Goal: Task Accomplishment & Management: Manage account settings

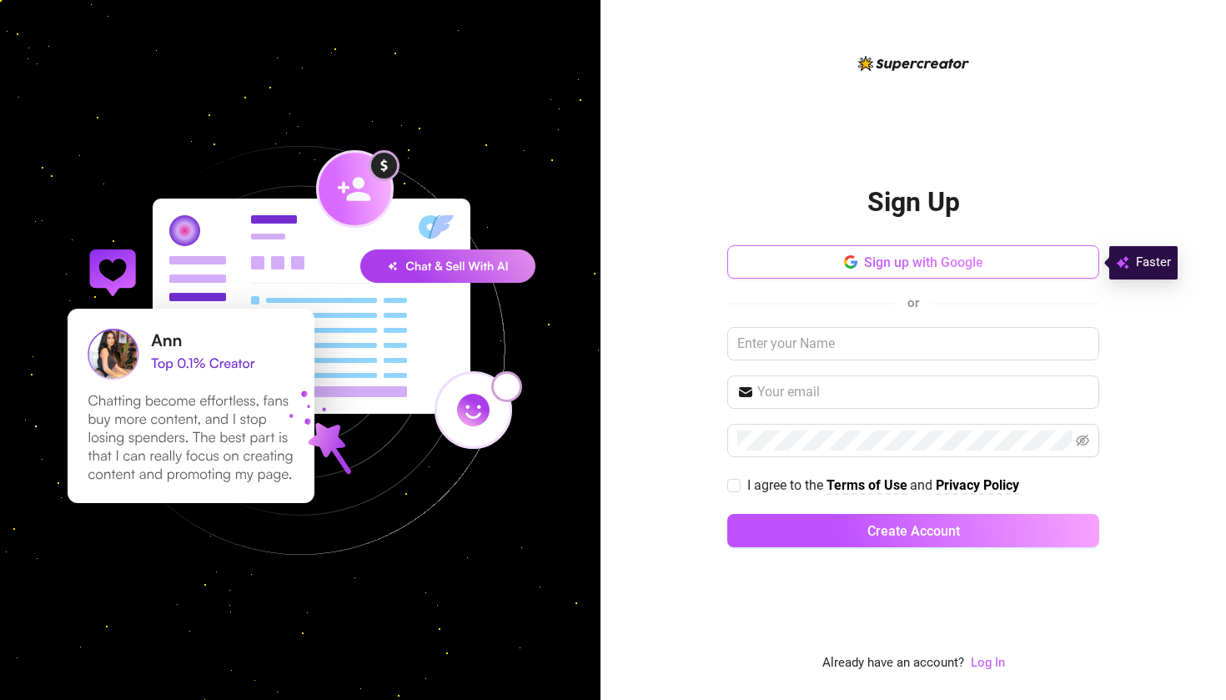
click at [836, 261] on button "Sign up with Google" at bounding box center [913, 261] width 372 height 33
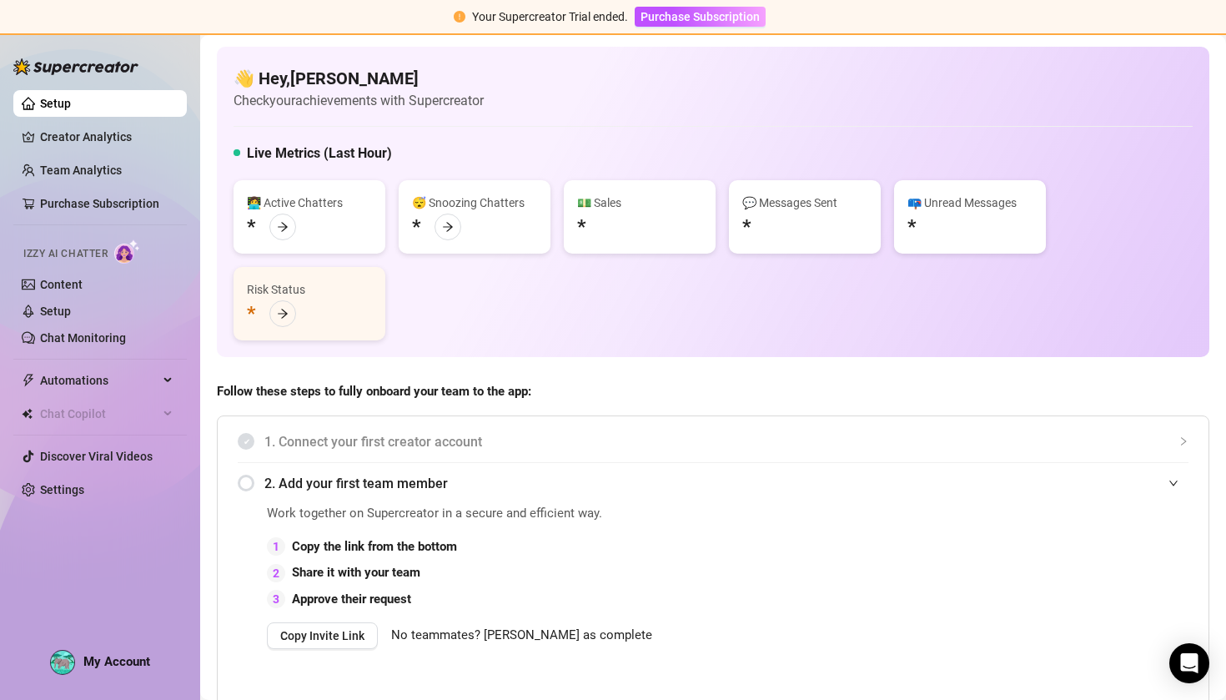
click at [445, 449] on span "1. Connect your first creator account" at bounding box center [726, 441] width 924 height 21
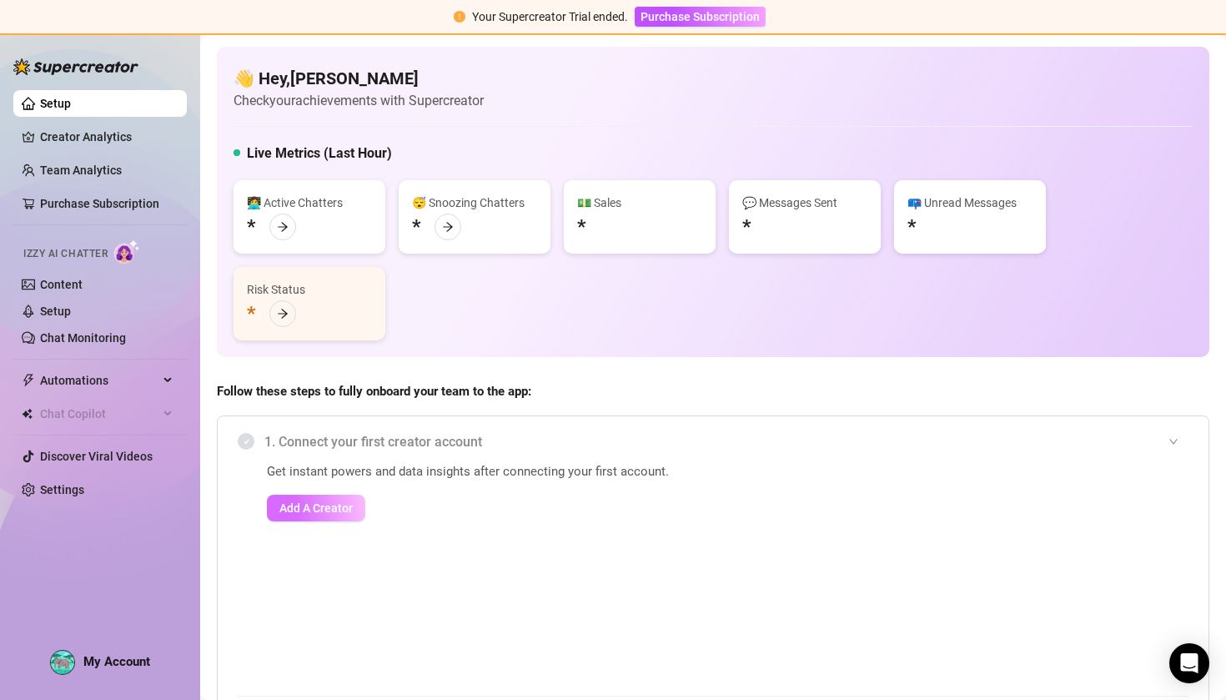
click at [334, 518] on button "Add A Creator" at bounding box center [316, 508] width 98 height 27
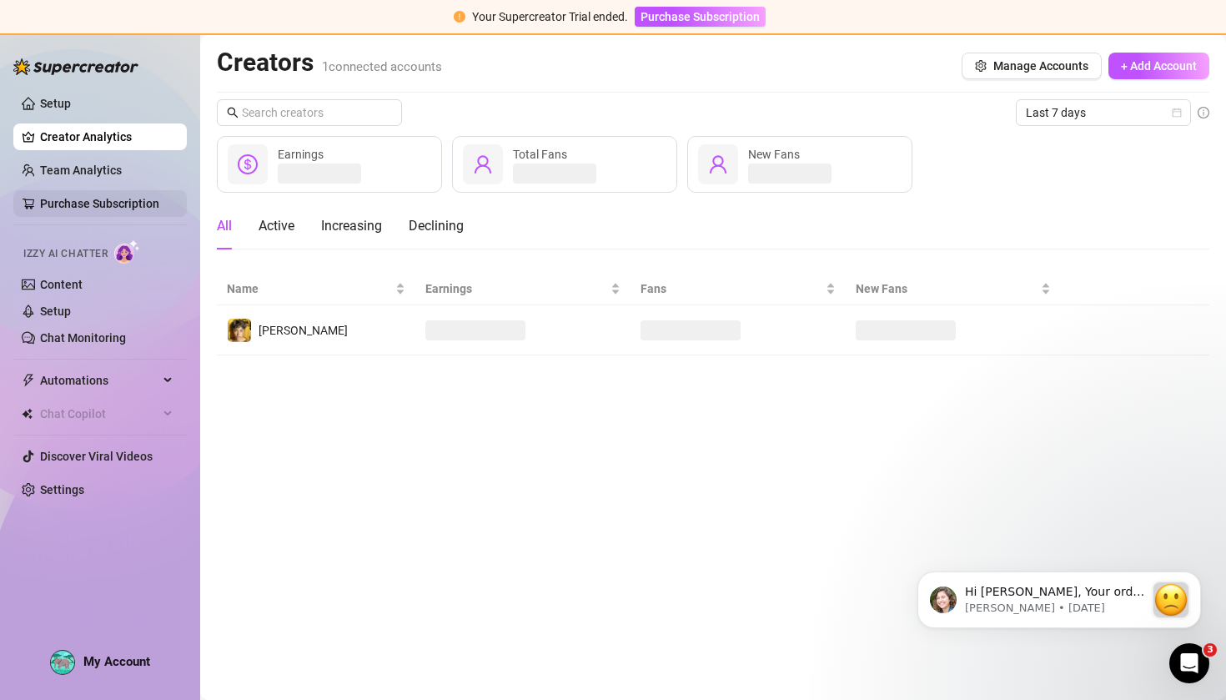
click at [129, 209] on link "Purchase Subscription" at bounding box center [99, 203] width 119 height 13
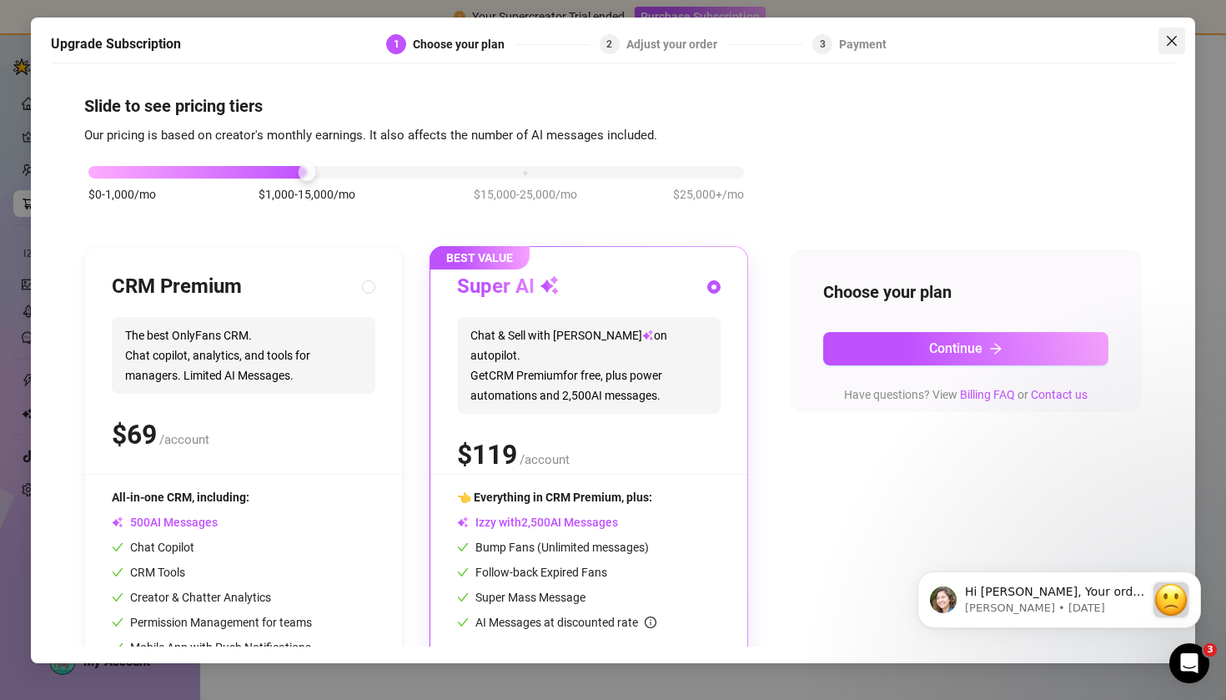
click at [1175, 41] on icon "close" at bounding box center [1171, 40] width 13 height 13
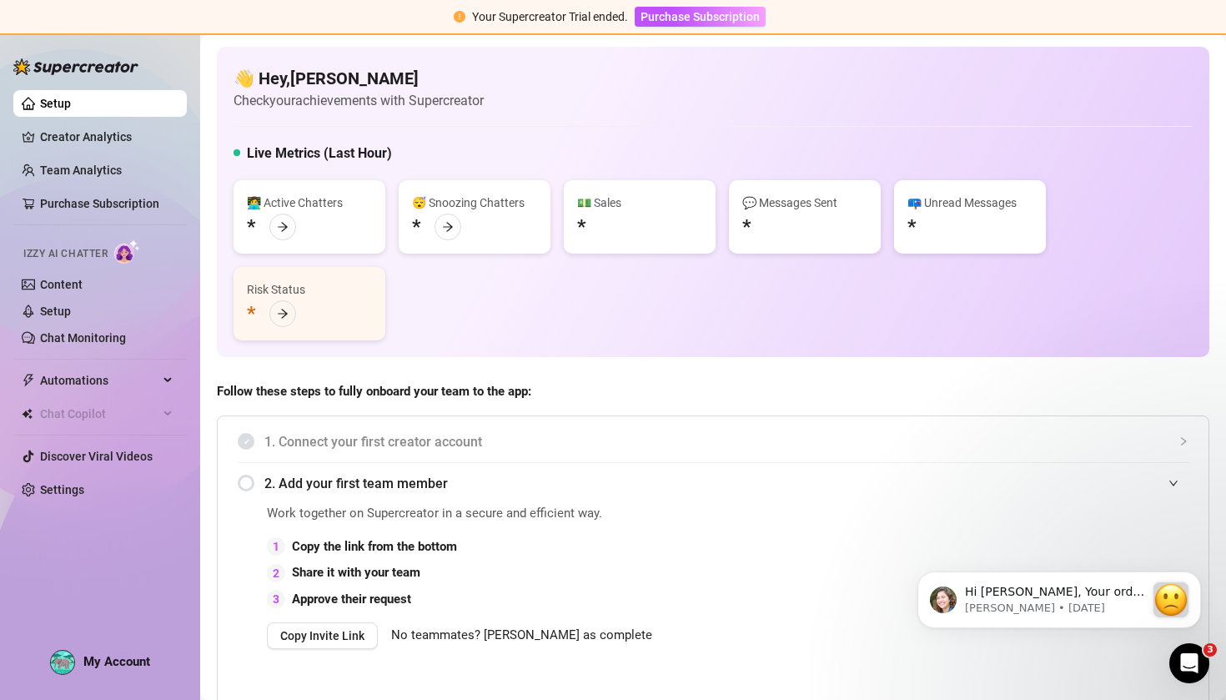
click at [645, 290] on div "👩‍💻 Active Chatters * 😴 Snoozing Chatters * 💵 Sales * 💬 Messages Sent * 📪 Unrea…" at bounding box center [713, 260] width 959 height 160
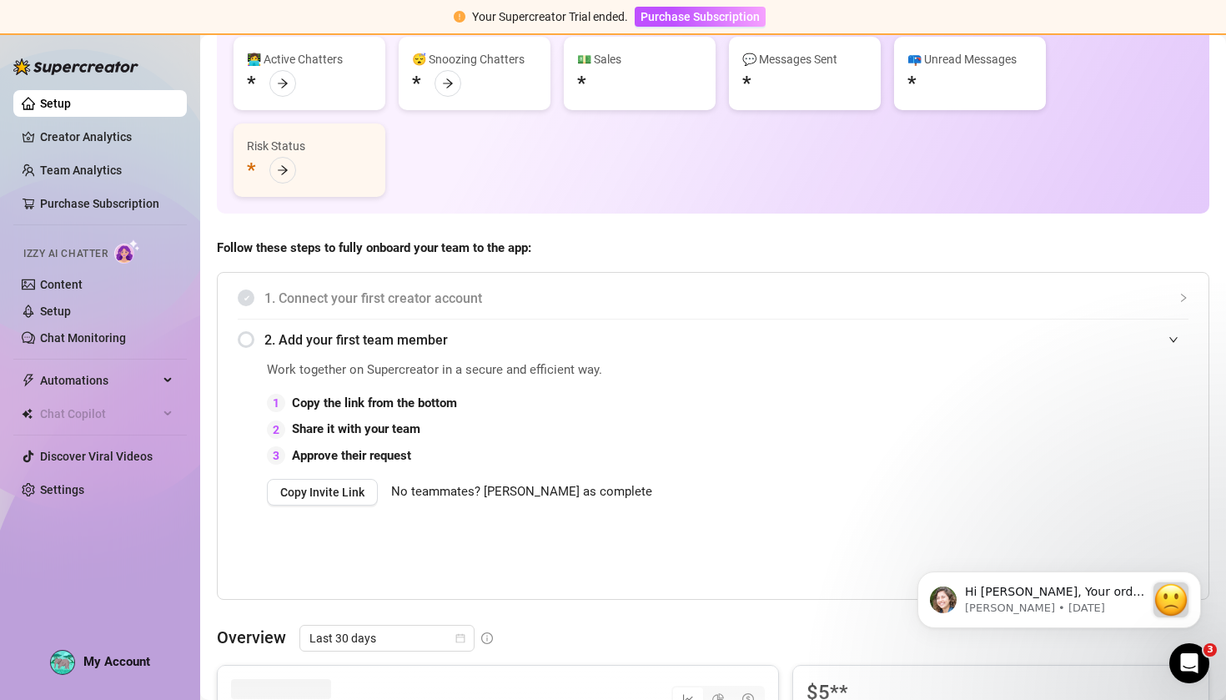
scroll to position [239, 0]
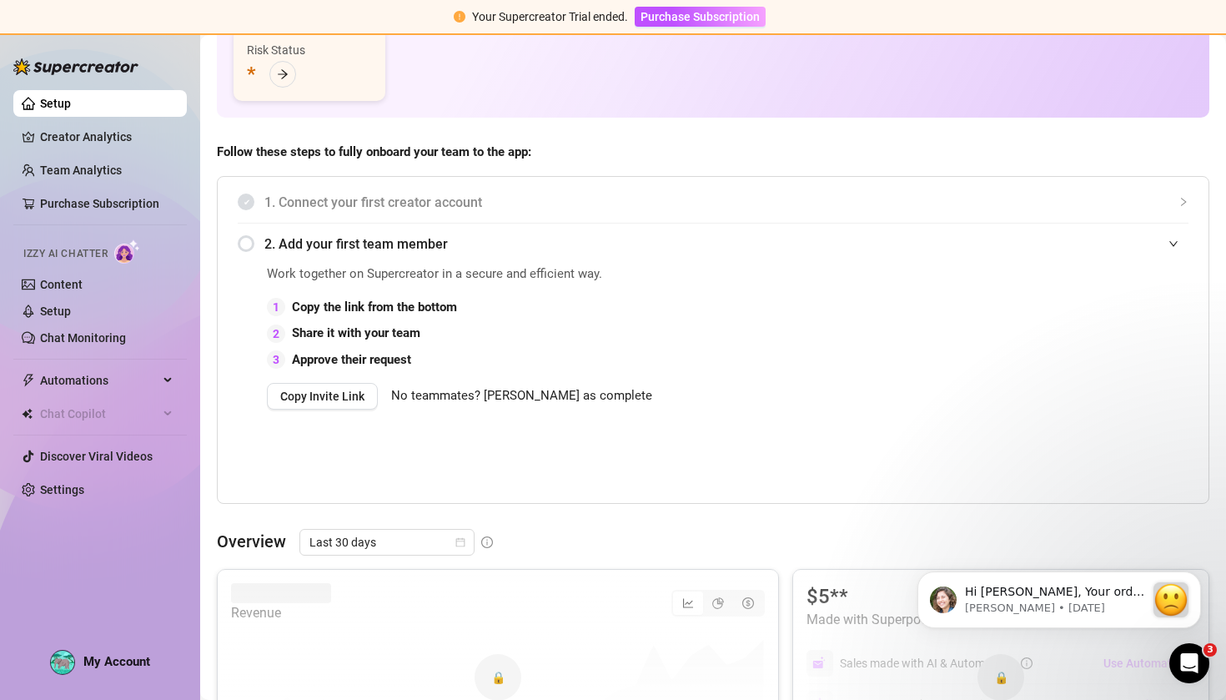
click at [1172, 241] on icon "expanded" at bounding box center [1173, 244] width 10 height 10
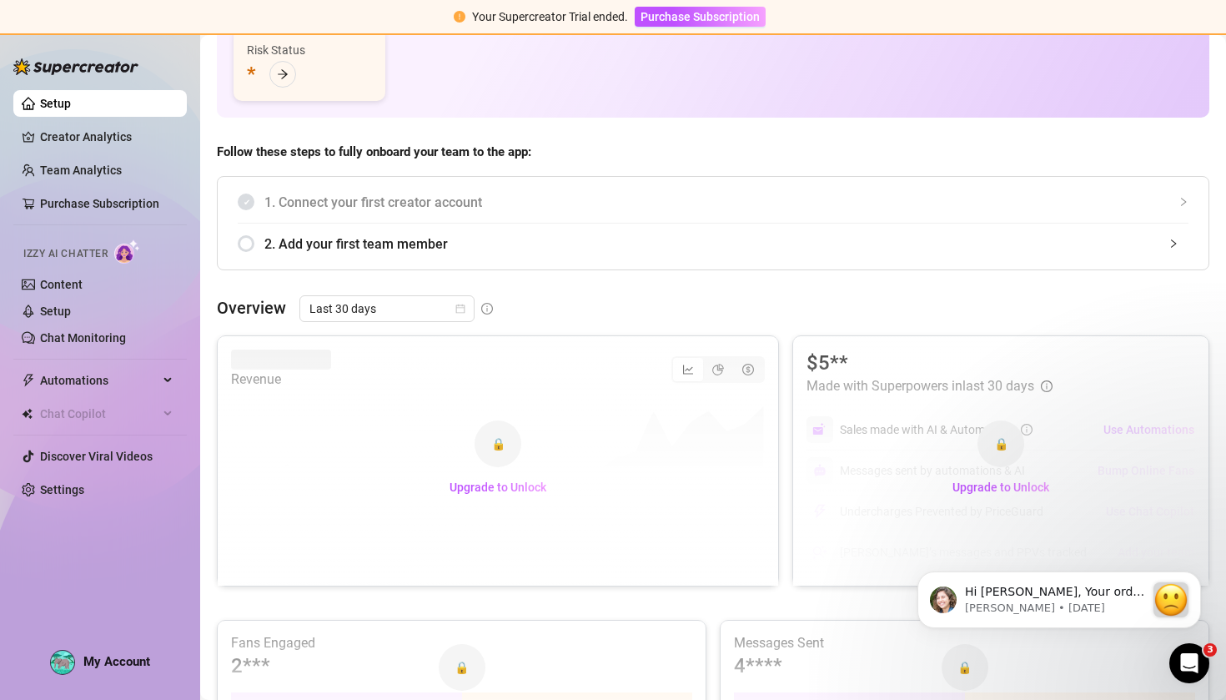
click at [1172, 241] on icon "collapsed" at bounding box center [1173, 244] width 10 height 10
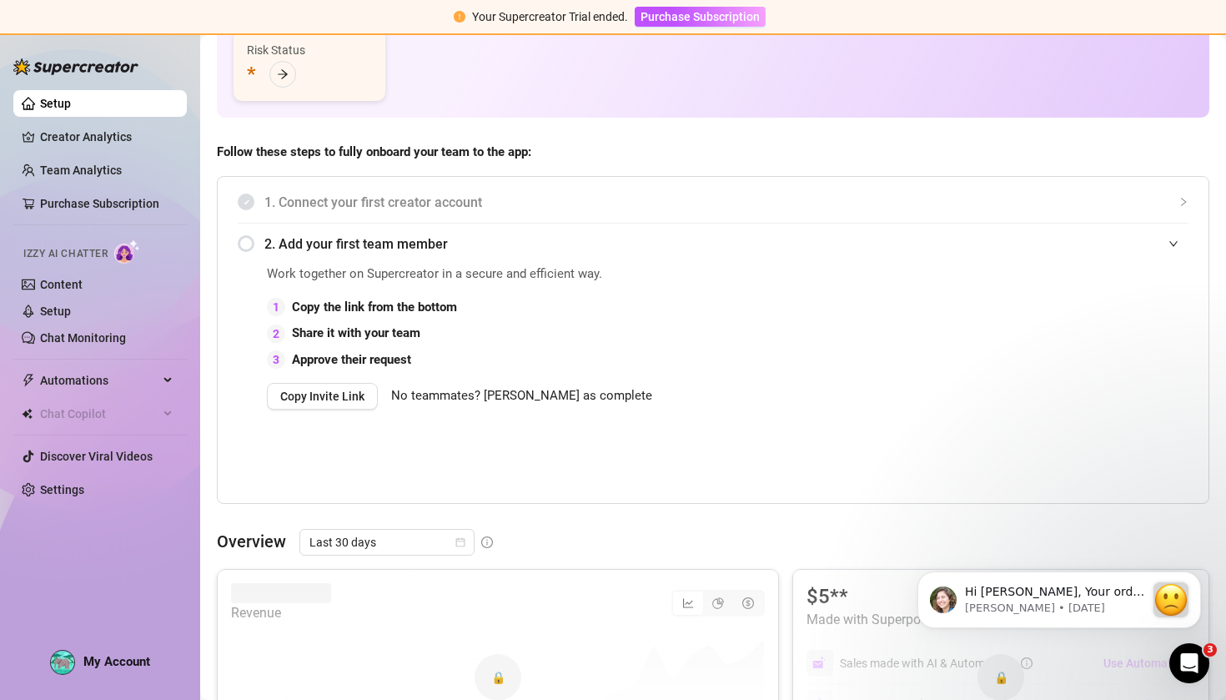
click at [672, 214] on div "1. Connect your first creator account" at bounding box center [713, 202] width 951 height 41
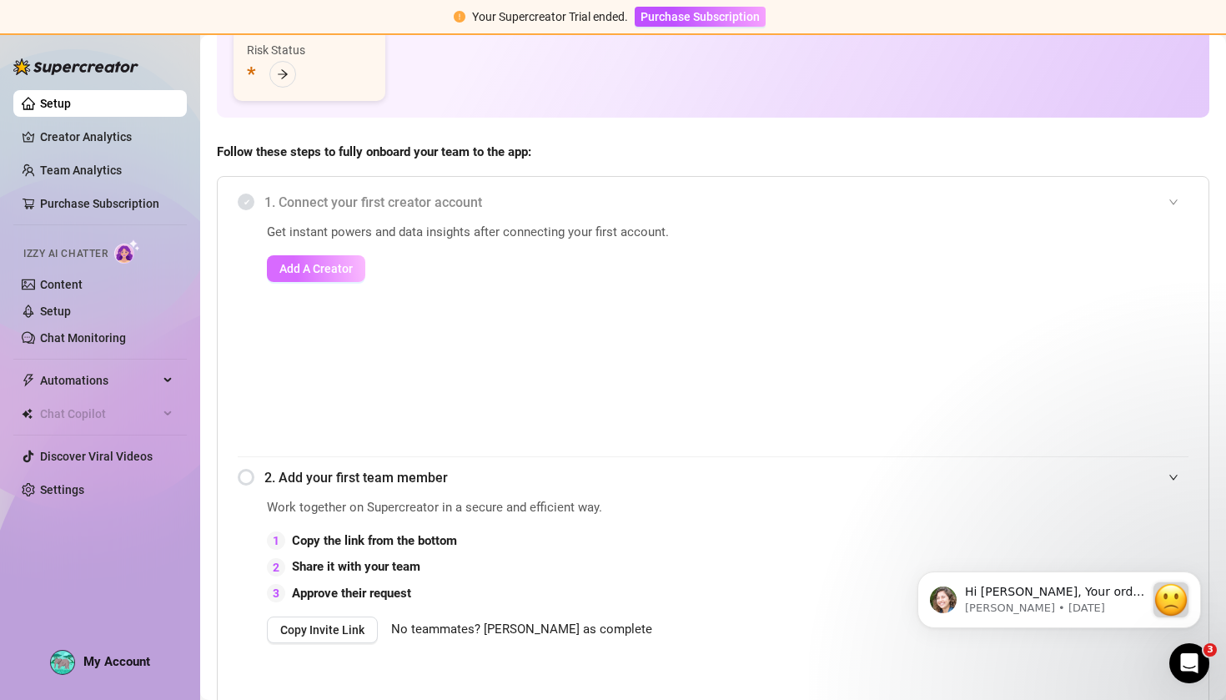
click at [339, 270] on span "Add A Creator" at bounding box center [315, 268] width 73 height 13
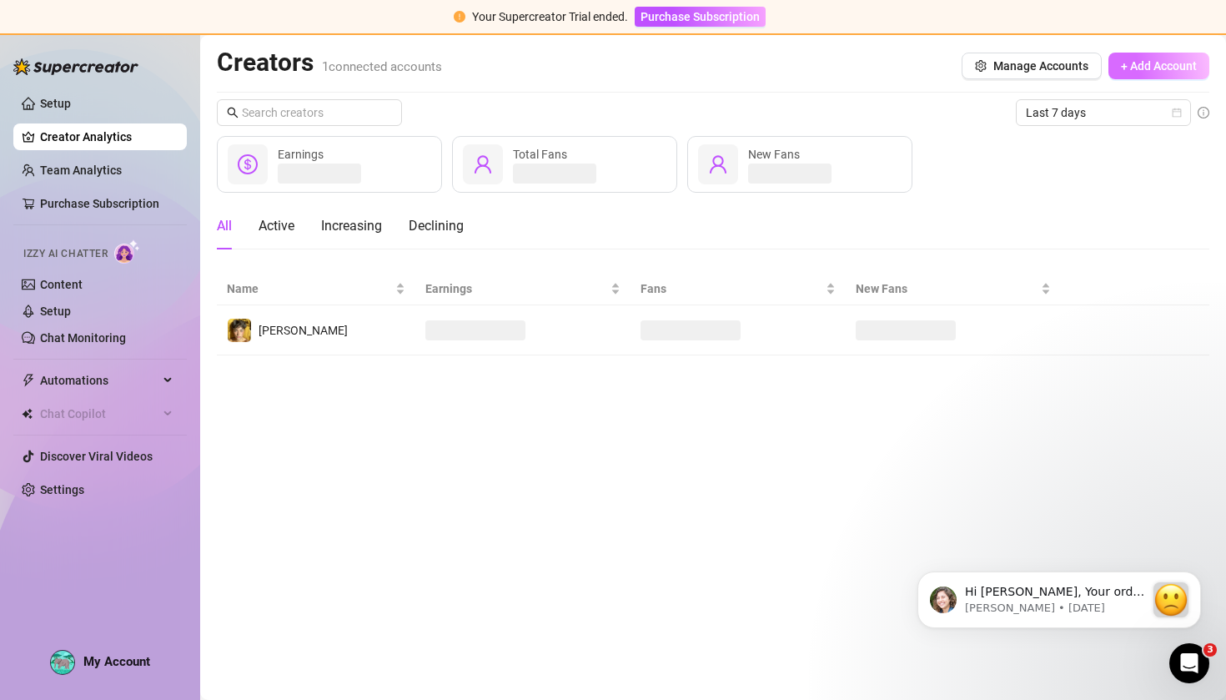
click at [1156, 64] on span "+ Add Account" at bounding box center [1159, 65] width 76 height 13
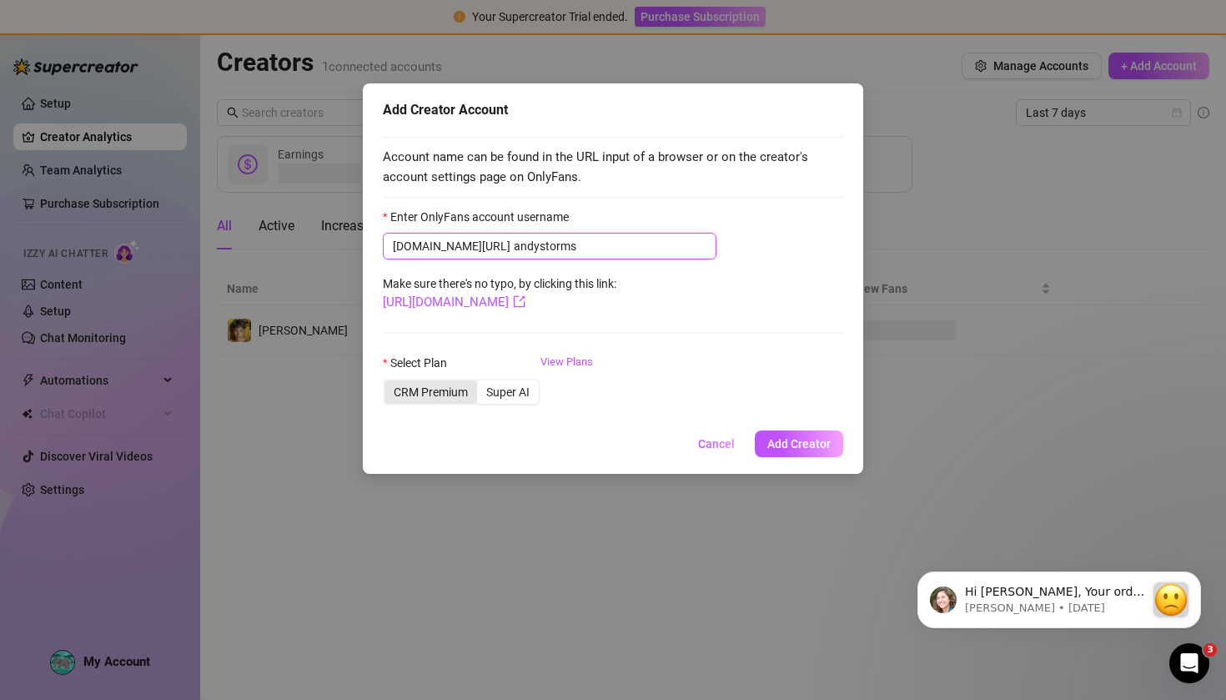
type input "andystorms"
click at [445, 399] on div "CRM Premium" at bounding box center [430, 391] width 93 height 23
click at [389, 383] on input "CRM Premium" at bounding box center [389, 383] width 0 height 0
click at [505, 396] on div "Super AI" at bounding box center [508, 391] width 62 height 23
click at [481, 383] on input "Super AI" at bounding box center [481, 383] width 0 height 0
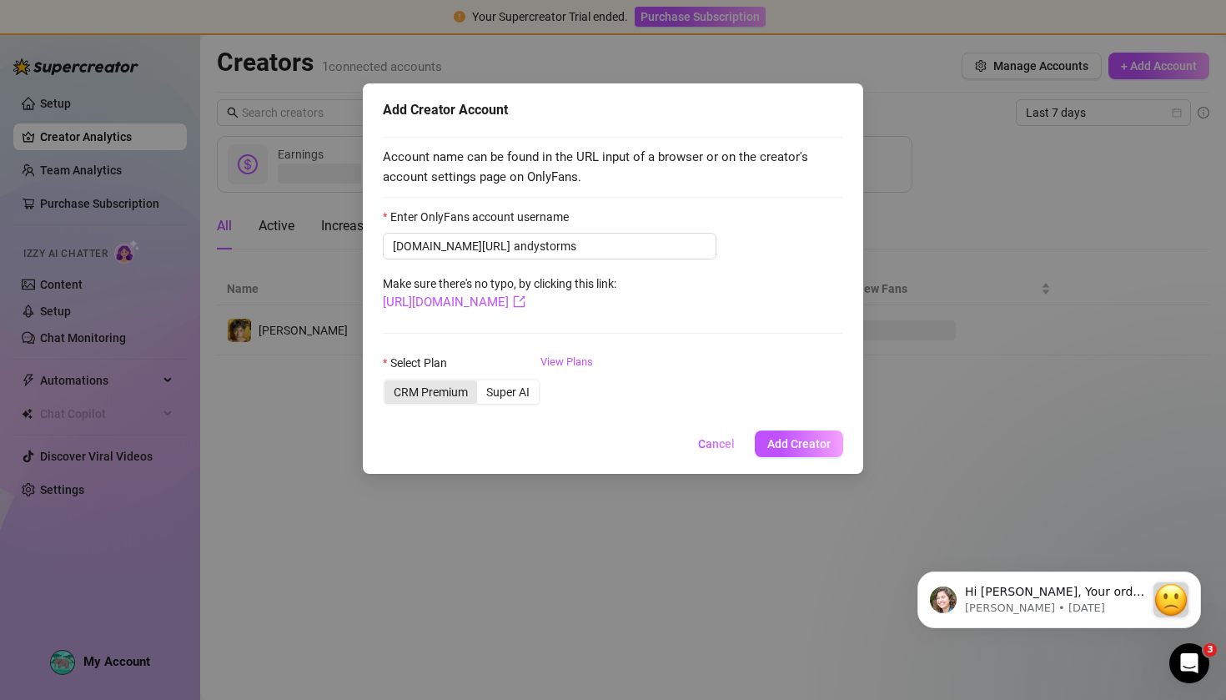
click at [435, 399] on div "CRM Premium" at bounding box center [430, 391] width 93 height 23
click at [389, 383] on input "CRM Premium" at bounding box center [389, 383] width 0 height 0
click at [812, 444] on span "Add Creator" at bounding box center [798, 443] width 63 height 13
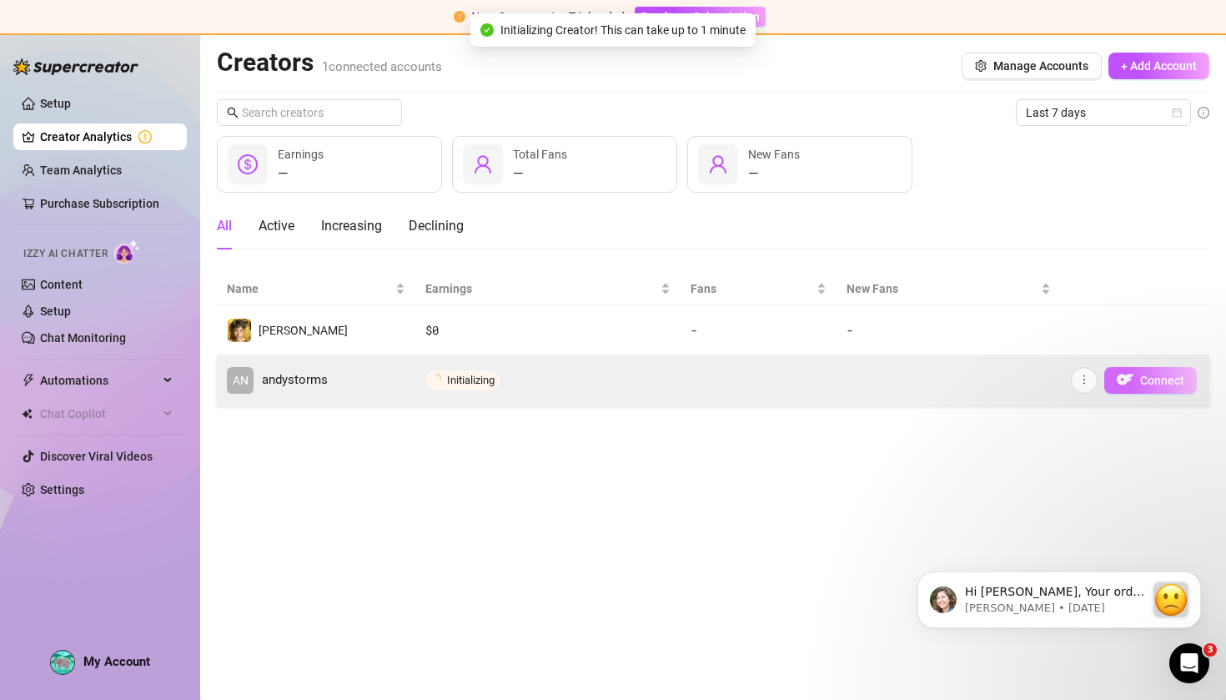
click at [1133, 379] on img "button" at bounding box center [1125, 379] width 17 height 17
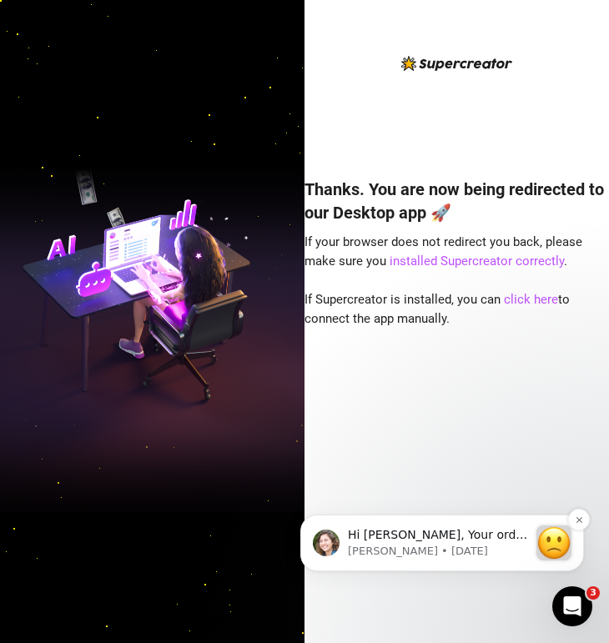
click at [400, 544] on p "[PERSON_NAME] • [DATE]" at bounding box center [438, 551] width 180 height 15
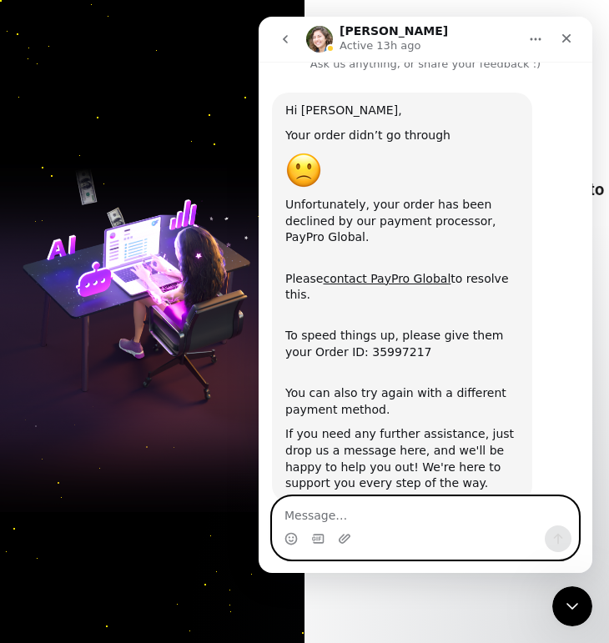
scroll to position [51, 0]
